Goal: Navigation & Orientation: Find specific page/section

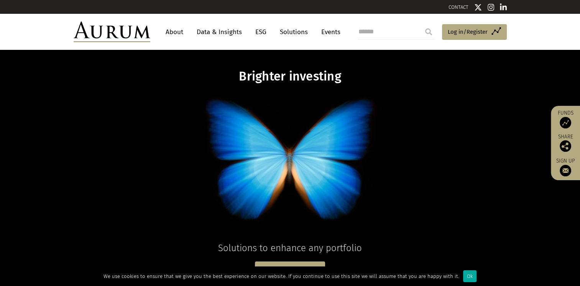
click at [333, 33] on link "Events" at bounding box center [328, 32] width 23 height 14
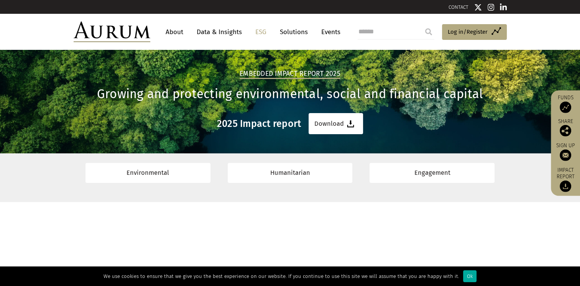
click at [176, 33] on link "About" at bounding box center [174, 32] width 25 height 14
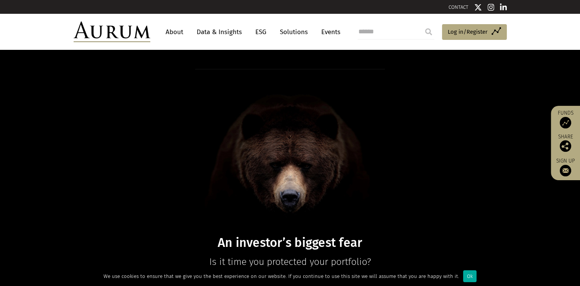
click at [564, 120] on img at bounding box center [565, 122] width 11 height 11
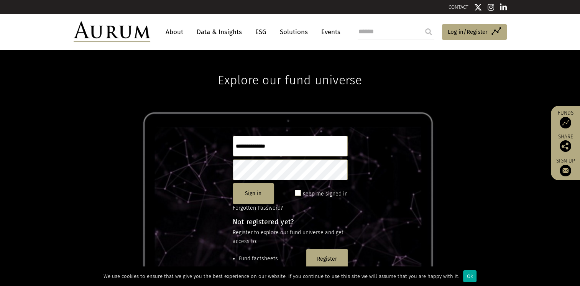
click at [249, 146] on input "text" at bounding box center [290, 146] width 115 height 21
click at [258, 32] on link "ESG" at bounding box center [260, 32] width 19 height 14
click at [455, 5] on link "CONTACT" at bounding box center [458, 7] width 20 height 6
